Goal: Transaction & Acquisition: Purchase product/service

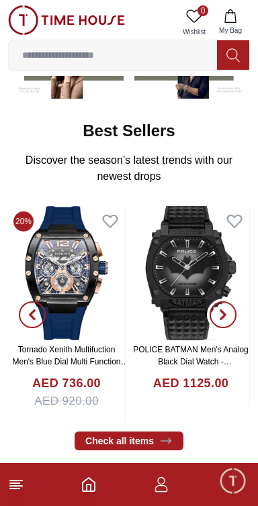
click at [227, 315] on icon "button" at bounding box center [222, 314] width 11 height 11
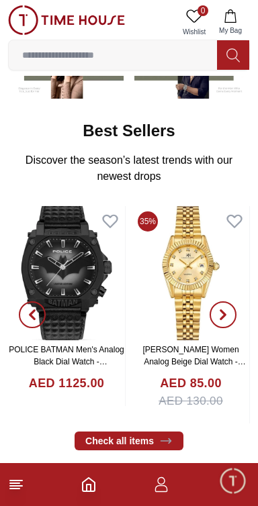
click at [227, 313] on icon "button" at bounding box center [222, 314] width 11 height 11
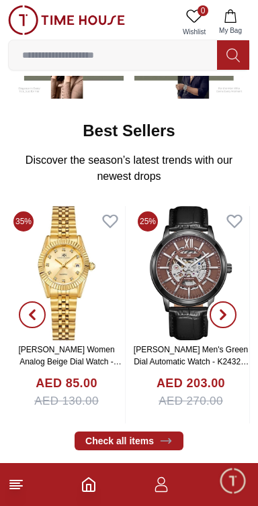
click at [225, 310] on icon "button" at bounding box center [222, 314] width 11 height 11
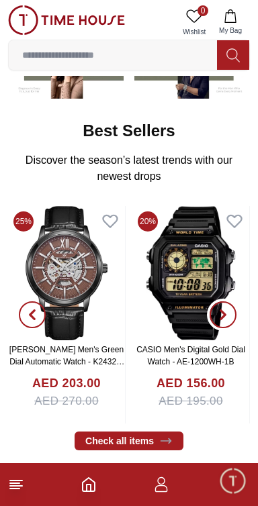
click at [223, 319] on icon "button" at bounding box center [222, 314] width 11 height 11
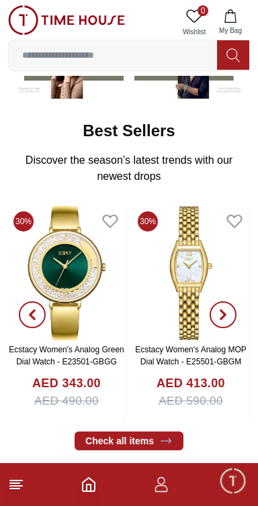
click at [231, 315] on span "button" at bounding box center [222, 314] width 27 height 27
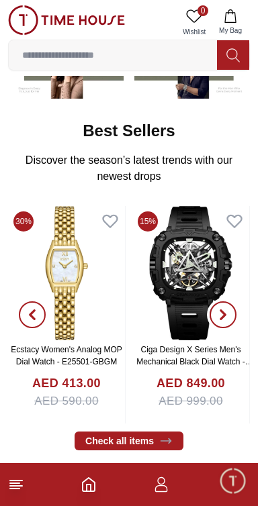
click at [229, 322] on span "button" at bounding box center [222, 314] width 27 height 27
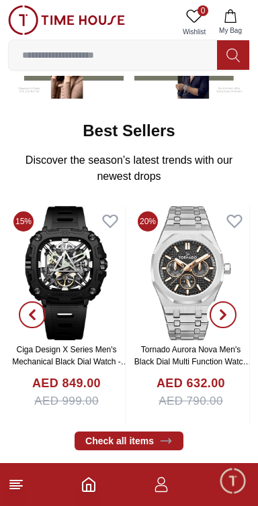
click at [226, 317] on icon "button" at bounding box center [222, 314] width 11 height 11
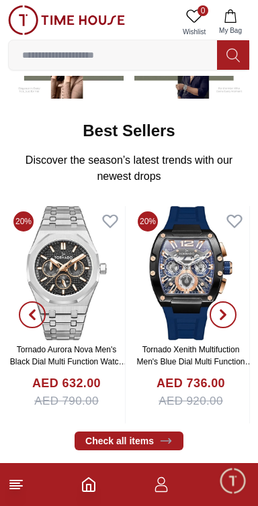
click at [228, 317] on span "button" at bounding box center [222, 314] width 27 height 27
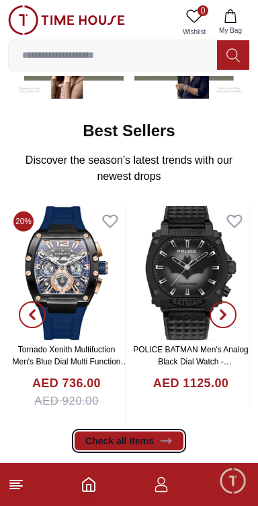
click at [159, 447] on link "Check all items" at bounding box center [128, 440] width 109 height 19
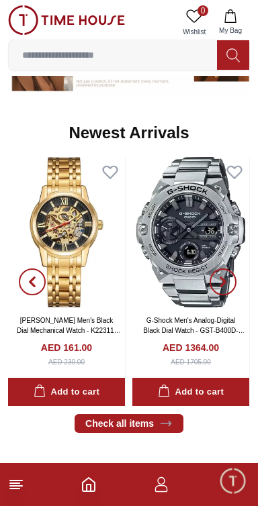
scroll to position [624, 0]
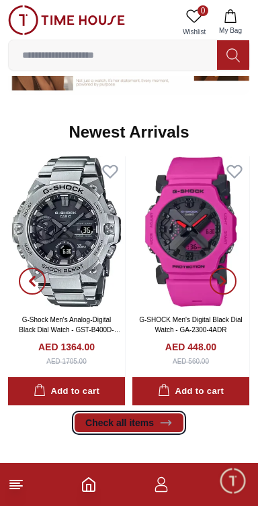
click at [156, 425] on link "Check all items" at bounding box center [128, 422] width 109 height 19
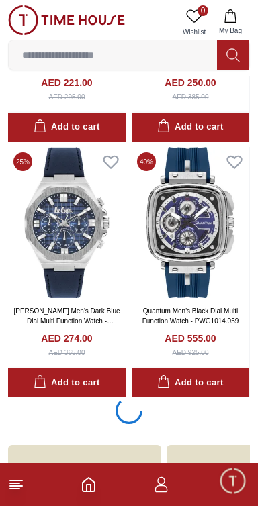
scroll to position [2369, 0]
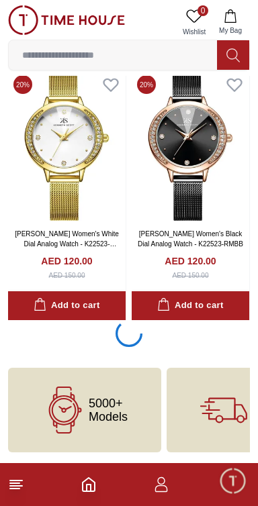
scroll to position [7484, 0]
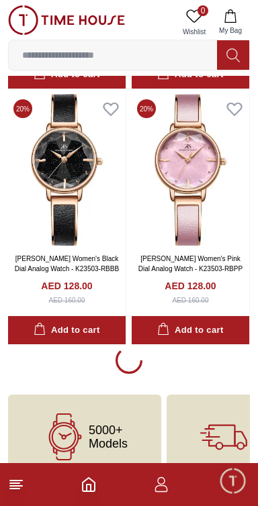
scroll to position [12599, 0]
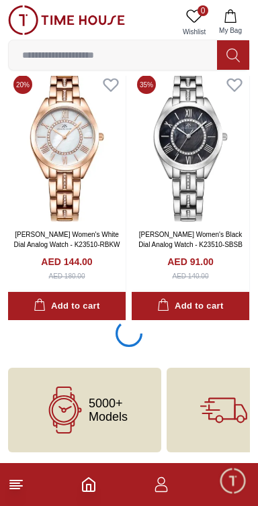
scroll to position [15157, 0]
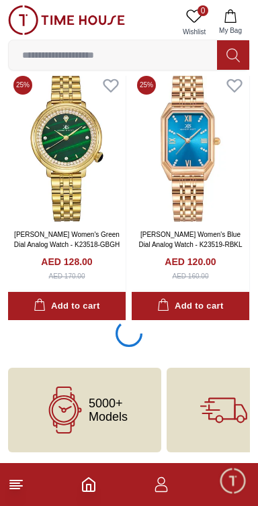
scroll to position [17715, 0]
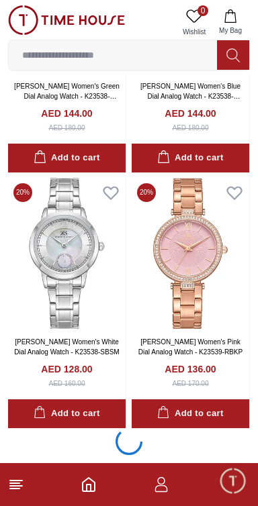
scroll to position [20273, 0]
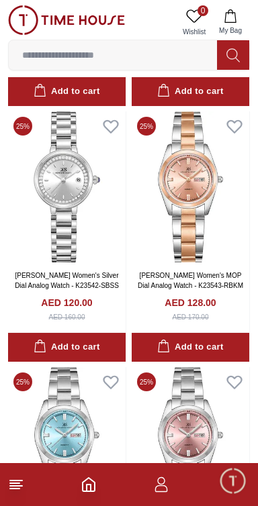
scroll to position [21240, 0]
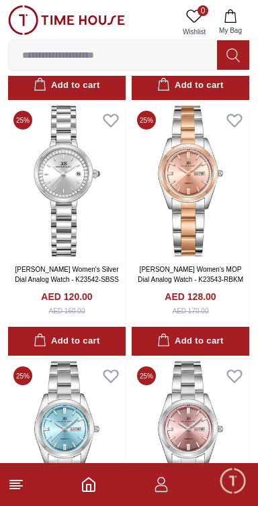
scroll to position [20273, 0]
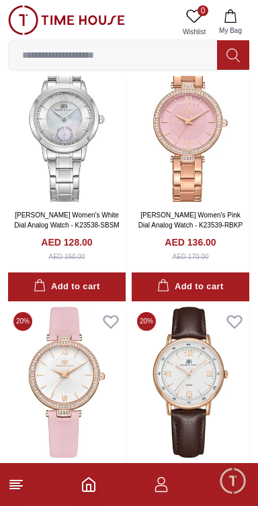
scroll to position [17715, 0]
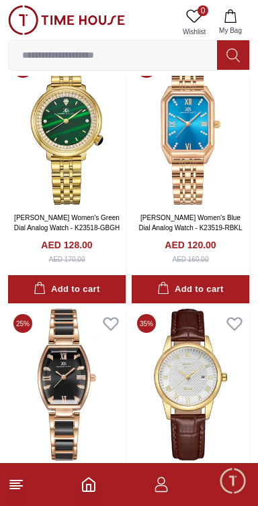
scroll to position [15157, 0]
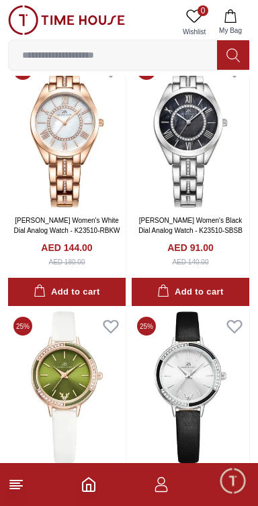
scroll to position [12599, 0]
